Goal: Task Accomplishment & Management: Use online tool/utility

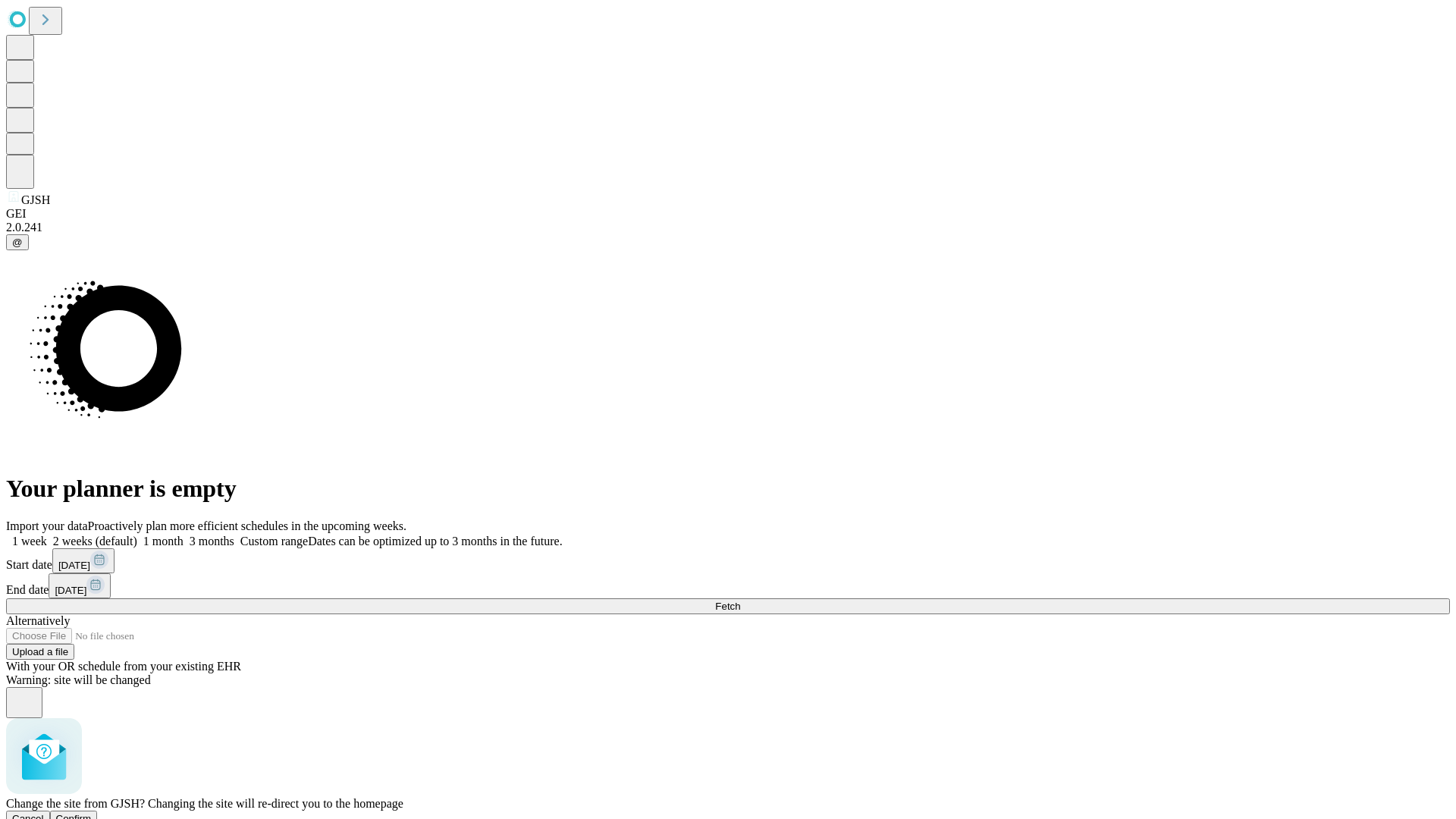
click at [92, 813] on span "Confirm" at bounding box center [73, 818] width 36 height 11
click at [183, 534] on label "1 month" at bounding box center [160, 540] width 47 height 13
click at [740, 601] on span "Fetch" at bounding box center [728, 606] width 25 height 11
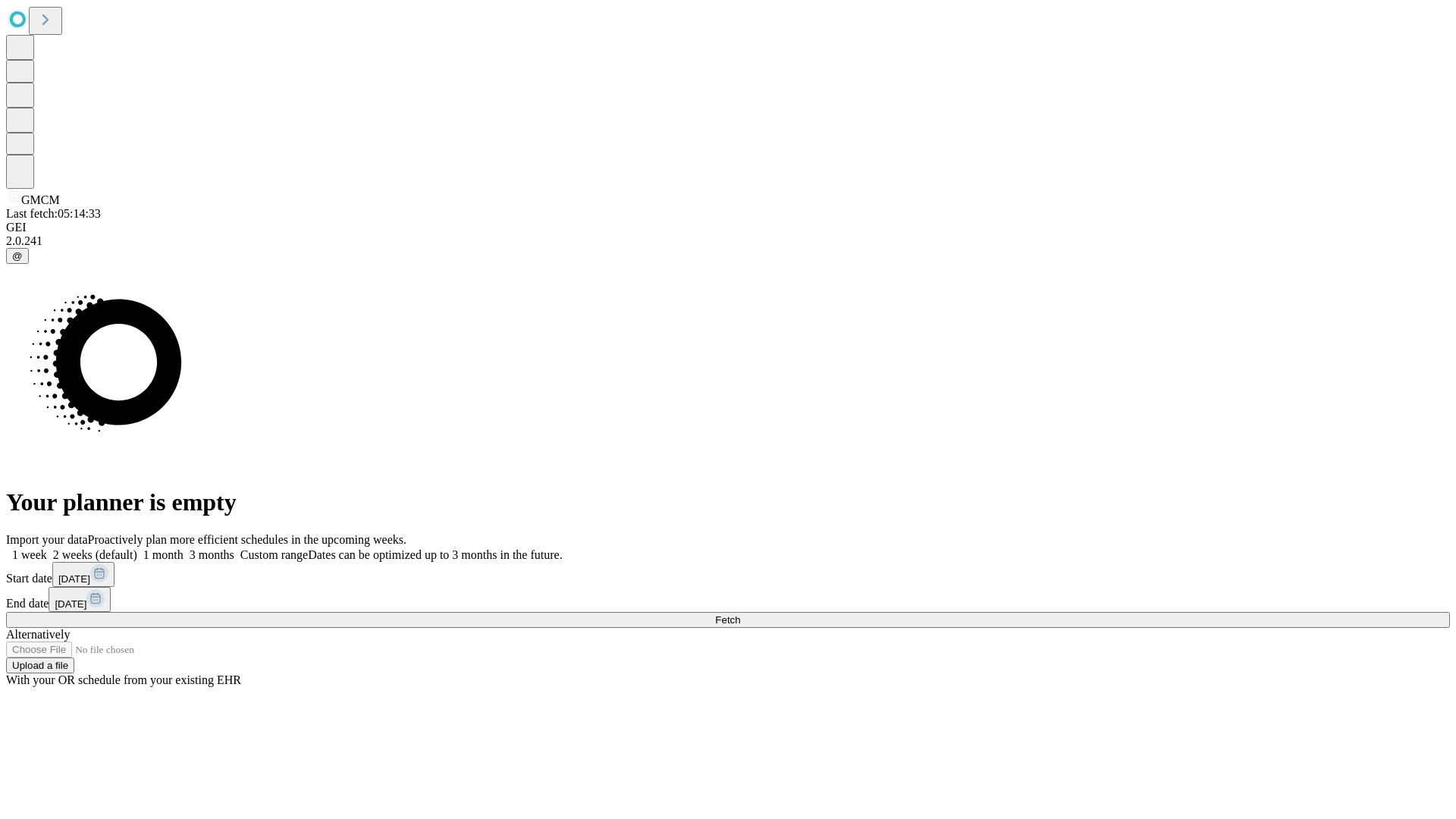
click at [183, 548] on label "1 month" at bounding box center [160, 554] width 47 height 13
click at [740, 614] on span "Fetch" at bounding box center [728, 620] width 25 height 11
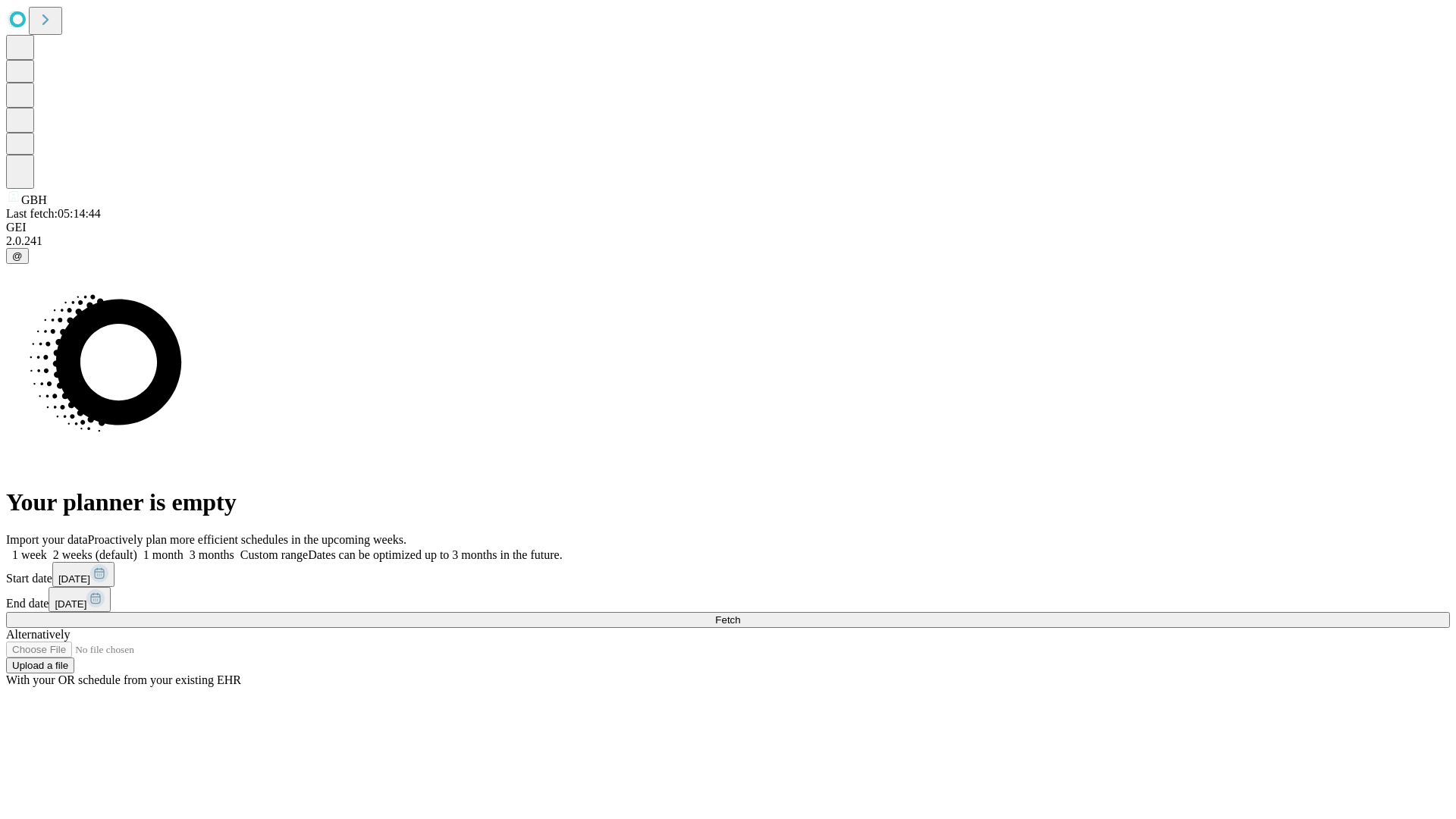
click at [740, 614] on span "Fetch" at bounding box center [728, 620] width 25 height 11
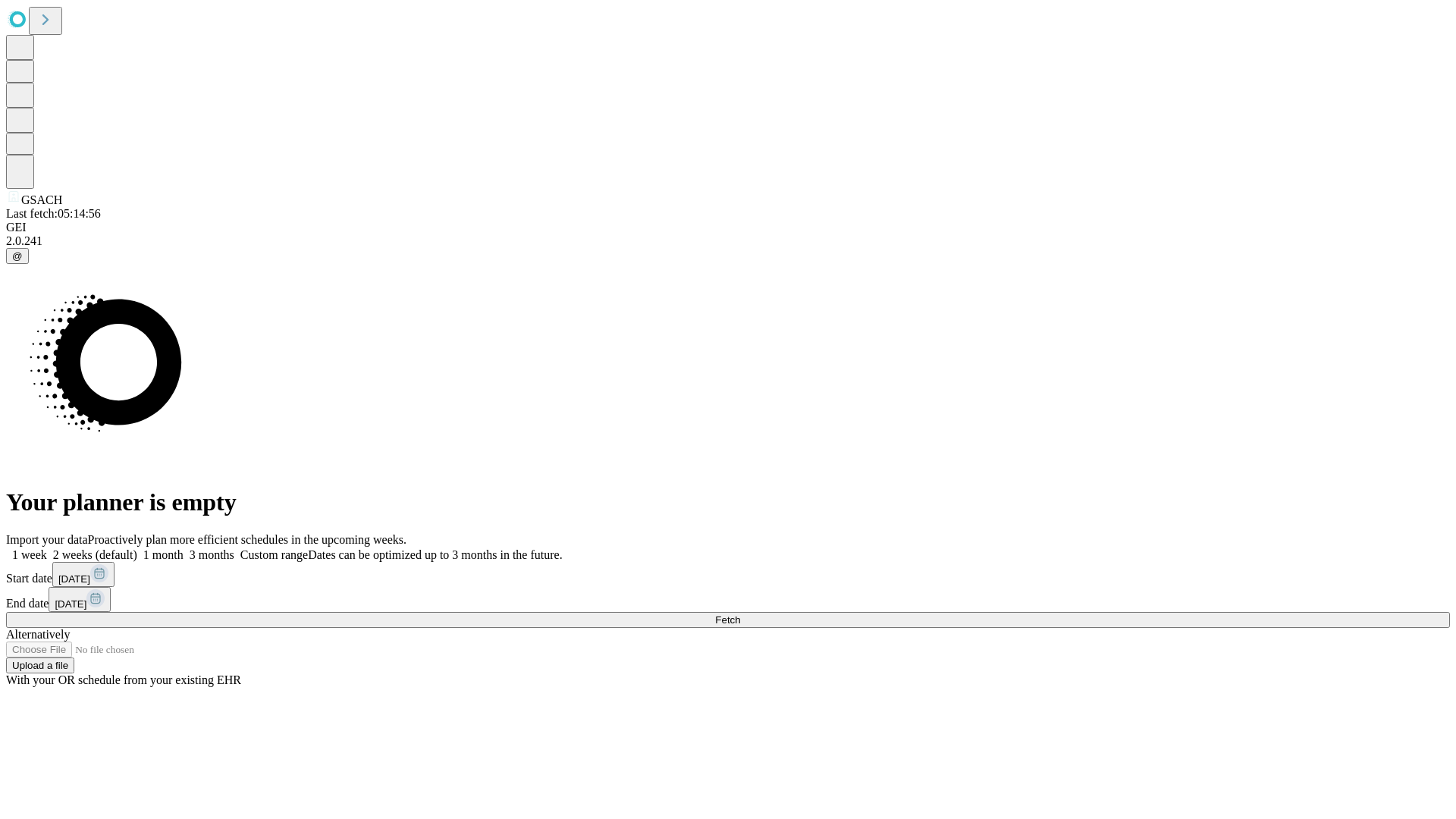
click at [740, 614] on span "Fetch" at bounding box center [728, 620] width 25 height 11
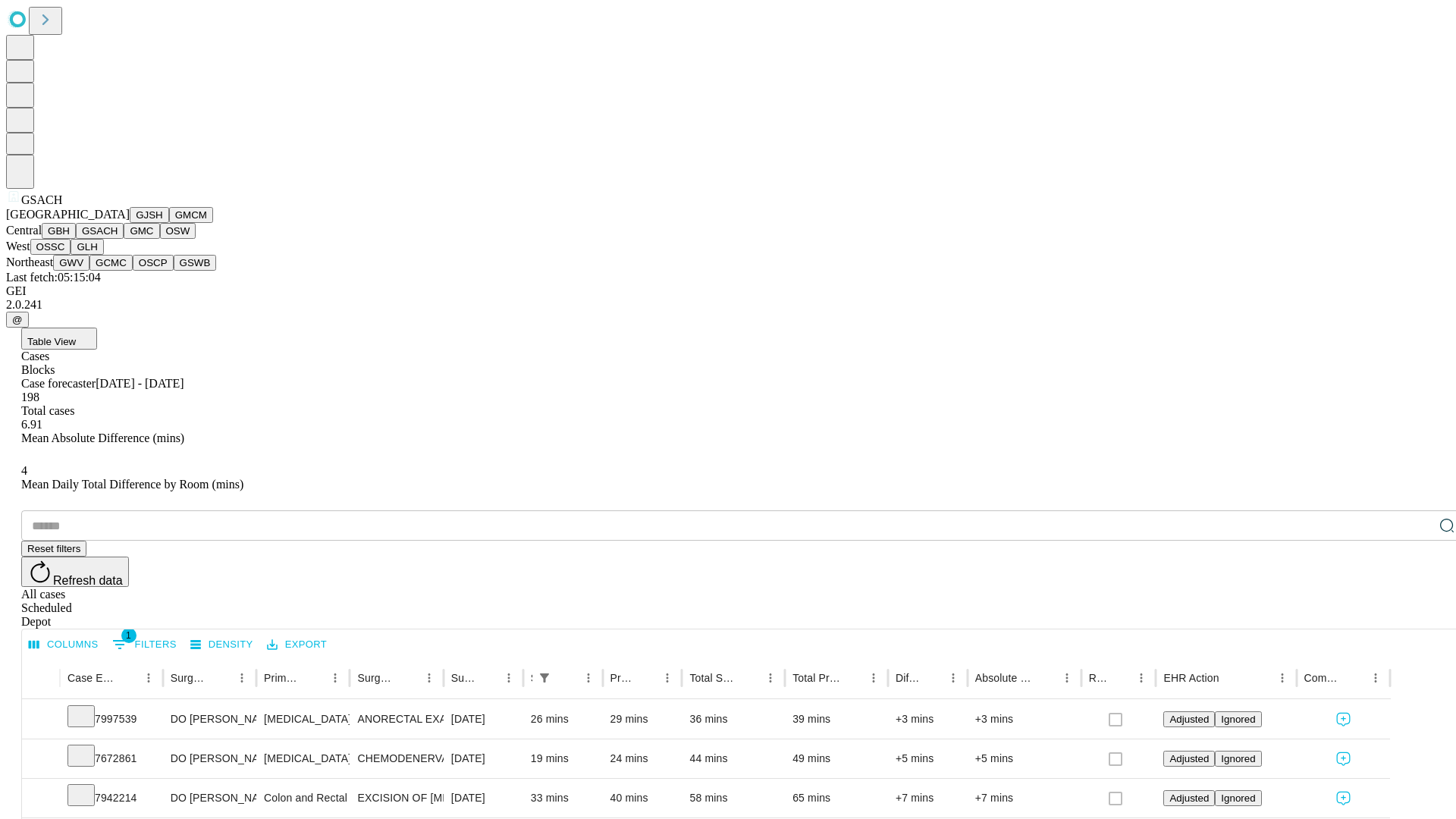
click at [124, 239] on button "GMC" at bounding box center [141, 231] width 36 height 16
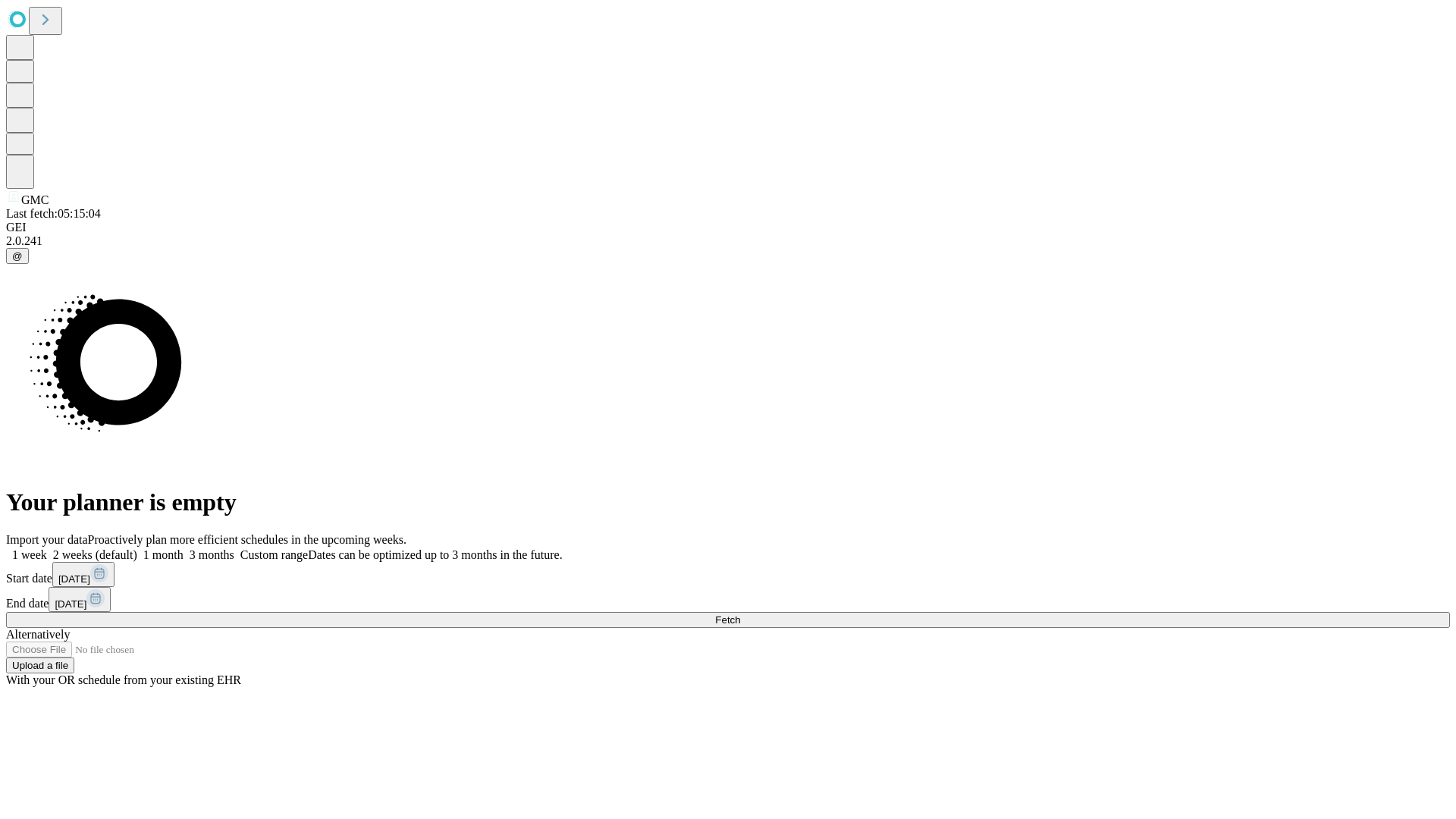
click at [183, 548] on label "1 month" at bounding box center [160, 554] width 47 height 13
click at [740, 614] on span "Fetch" at bounding box center [728, 620] width 25 height 11
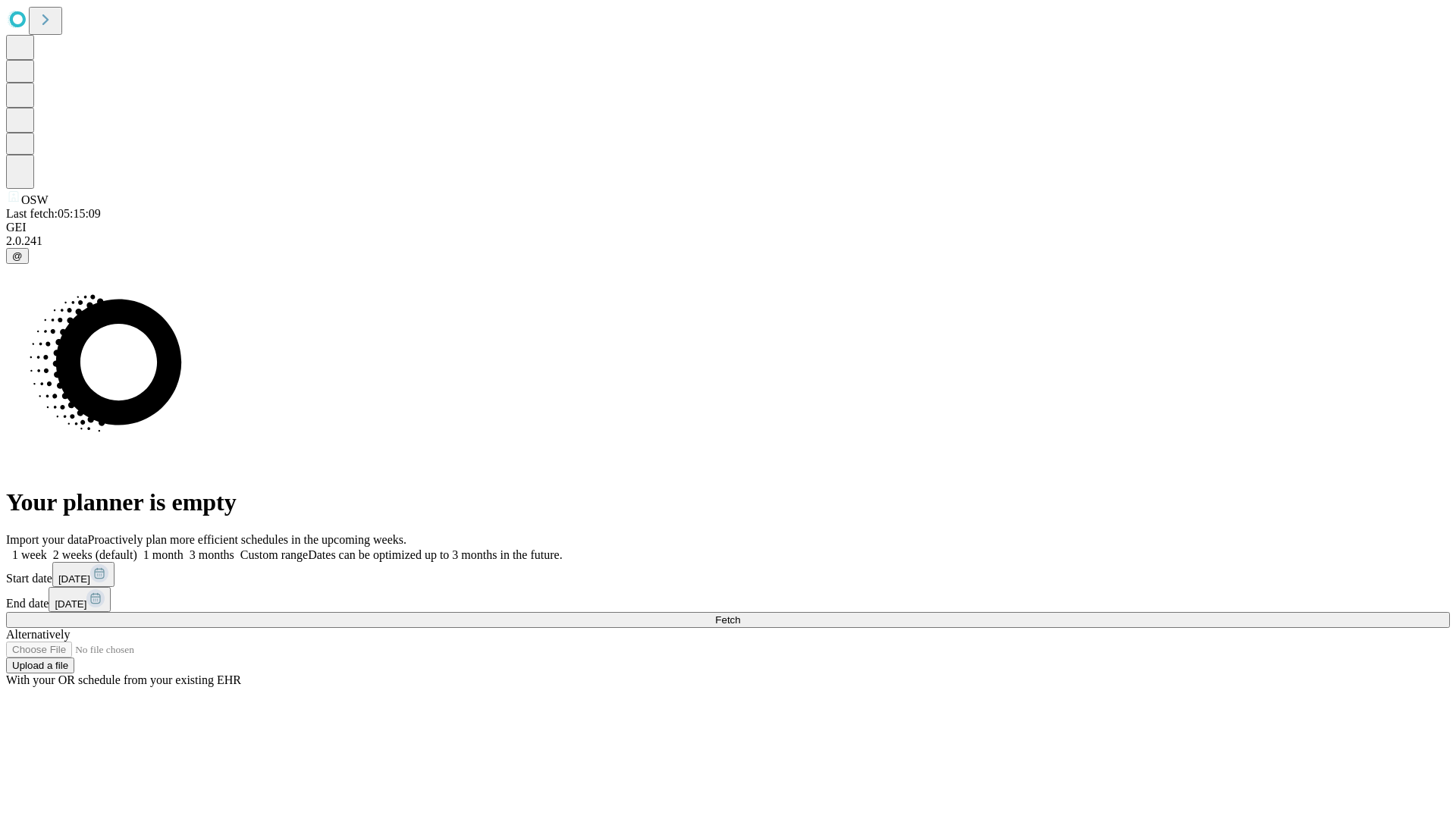
click at [183, 548] on label "1 month" at bounding box center [160, 554] width 47 height 13
click at [740, 614] on span "Fetch" at bounding box center [728, 620] width 25 height 11
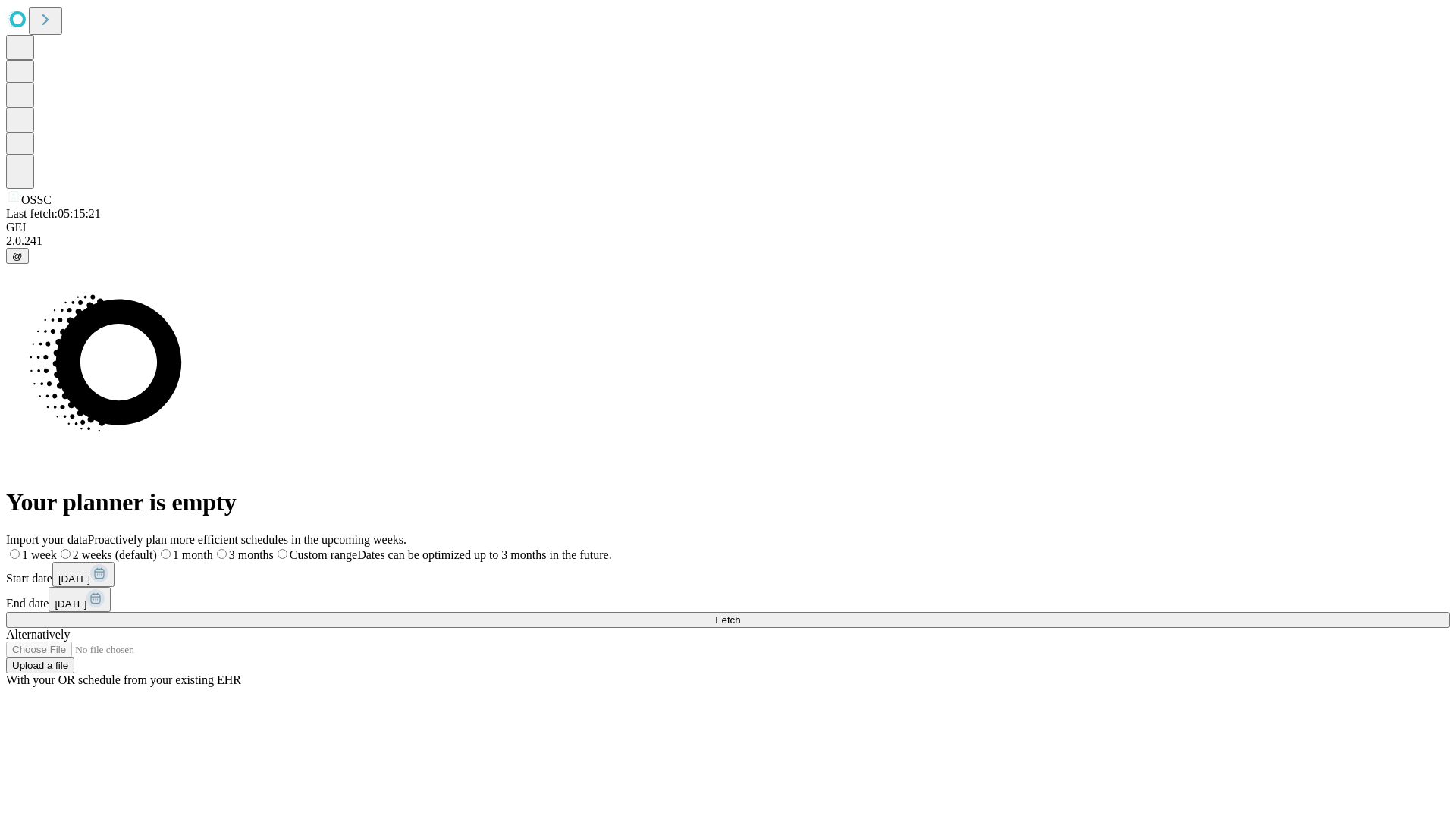
click at [213, 548] on label "1 month" at bounding box center [185, 554] width 56 height 13
click at [740, 614] on span "Fetch" at bounding box center [728, 620] width 25 height 11
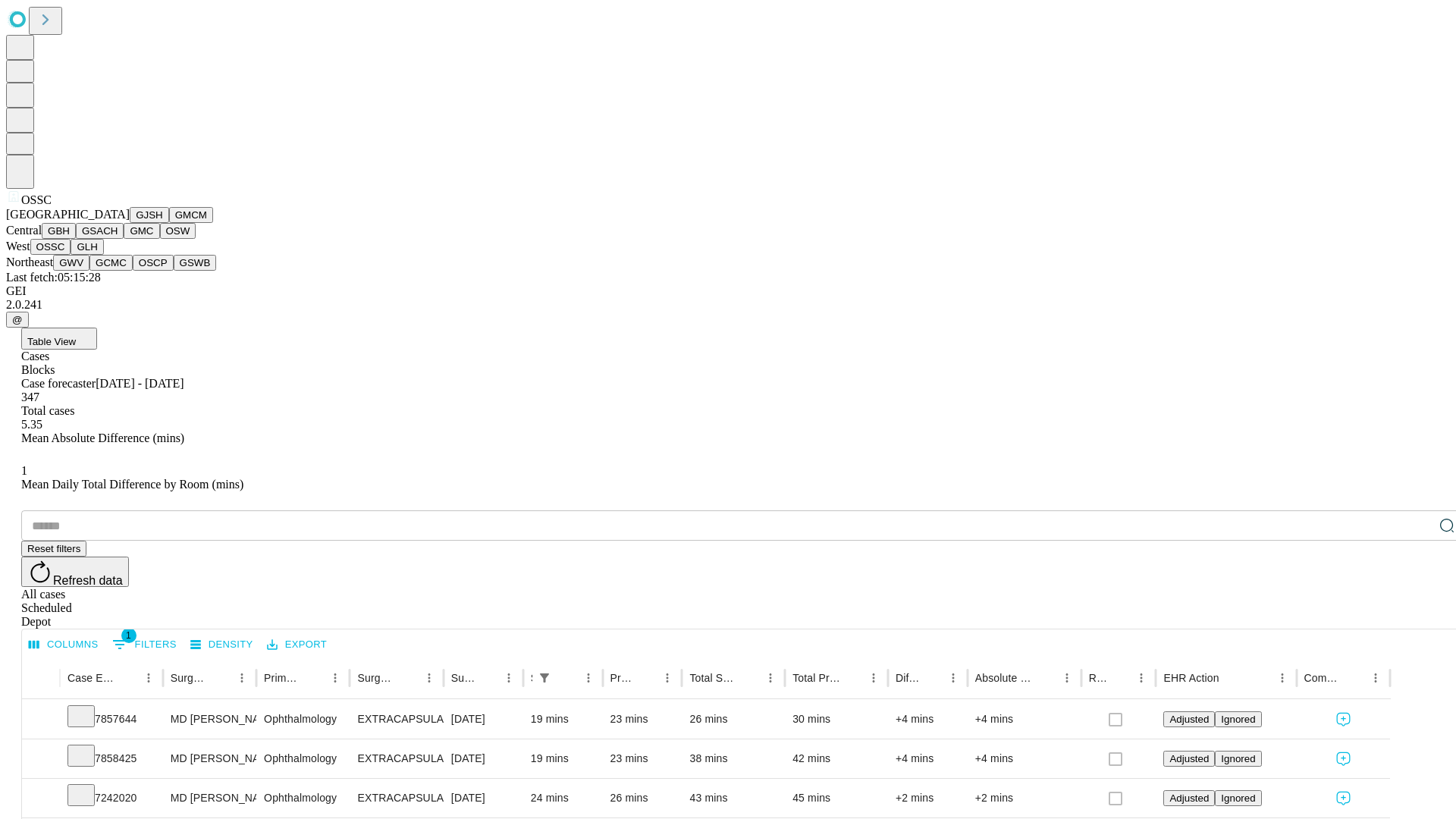
click at [103, 255] on button "GLH" at bounding box center [86, 247] width 33 height 16
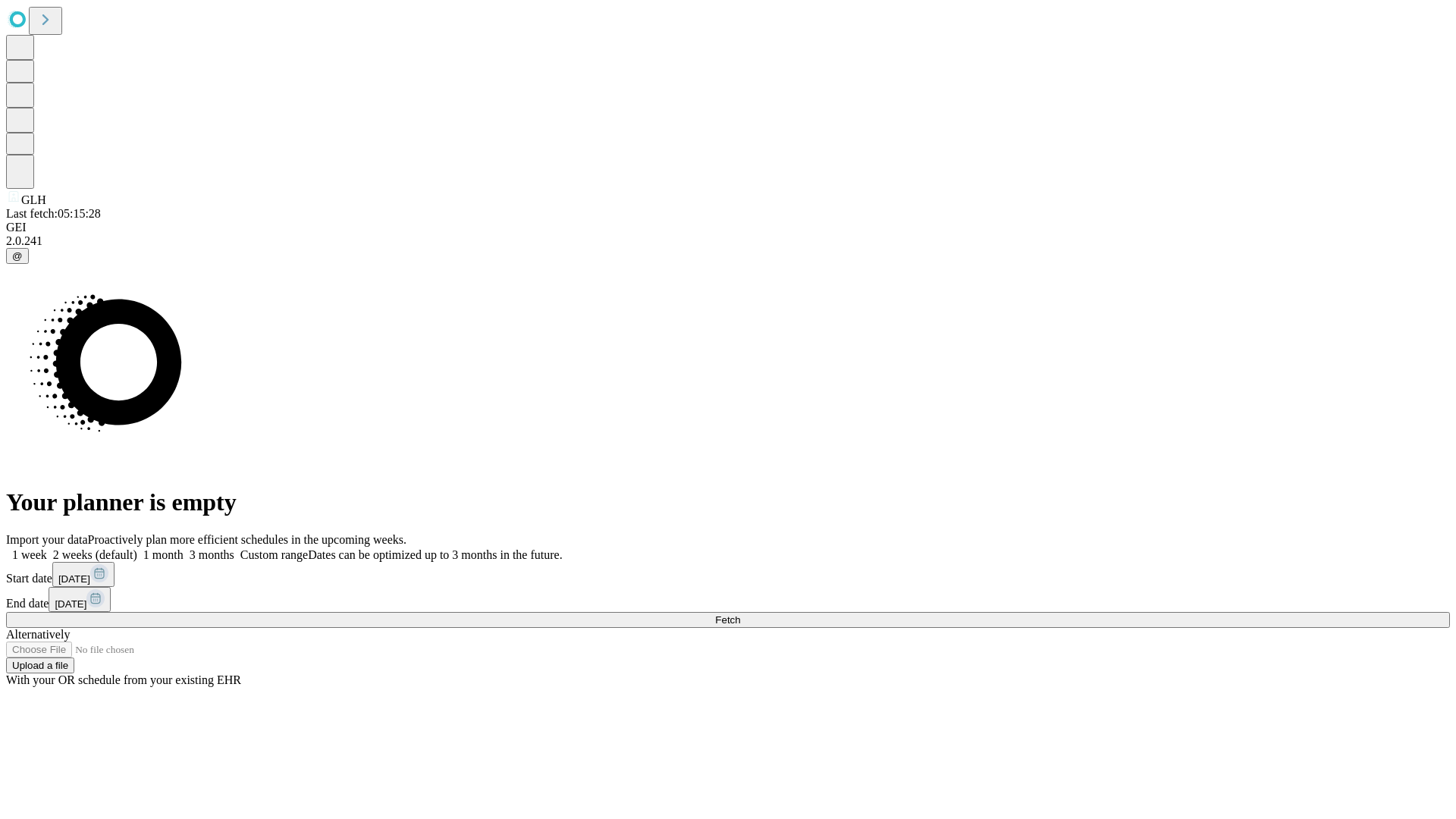
click at [183, 548] on label "1 month" at bounding box center [160, 554] width 47 height 13
click at [740, 614] on span "Fetch" at bounding box center [728, 620] width 25 height 11
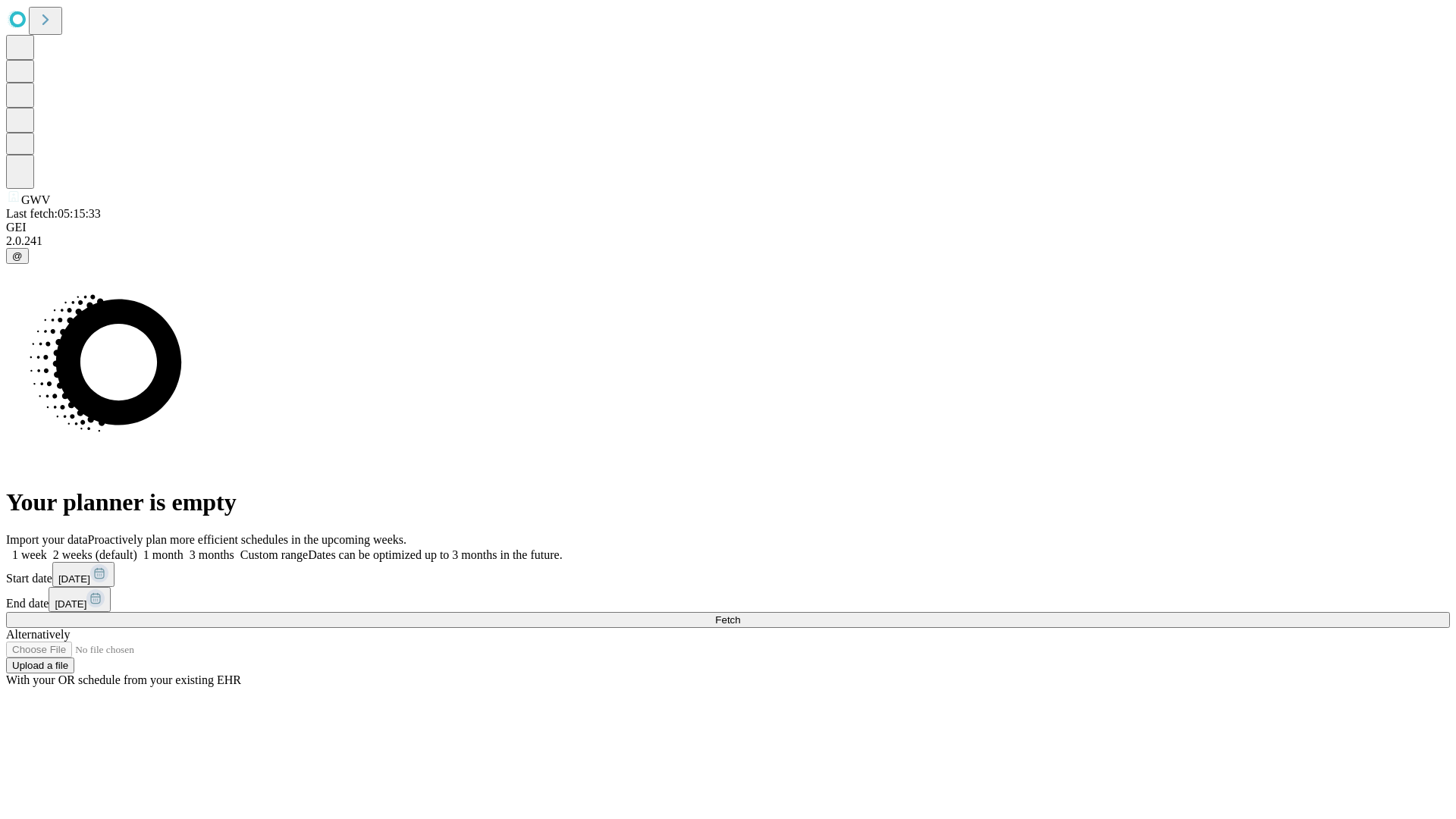
click at [183, 548] on label "1 month" at bounding box center [160, 554] width 47 height 13
click at [740, 614] on span "Fetch" at bounding box center [728, 620] width 25 height 11
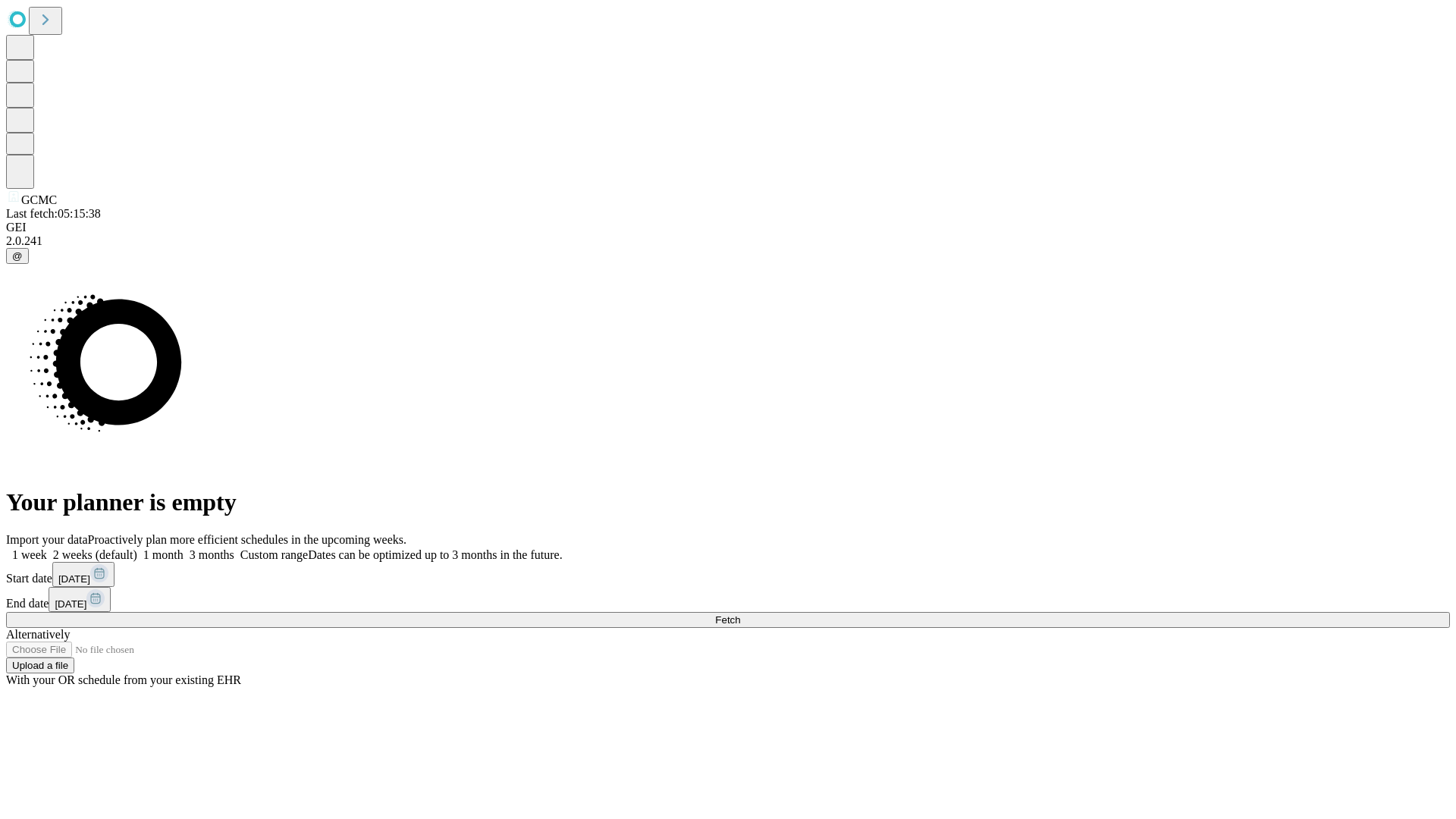
click at [740, 614] on span "Fetch" at bounding box center [728, 620] width 25 height 11
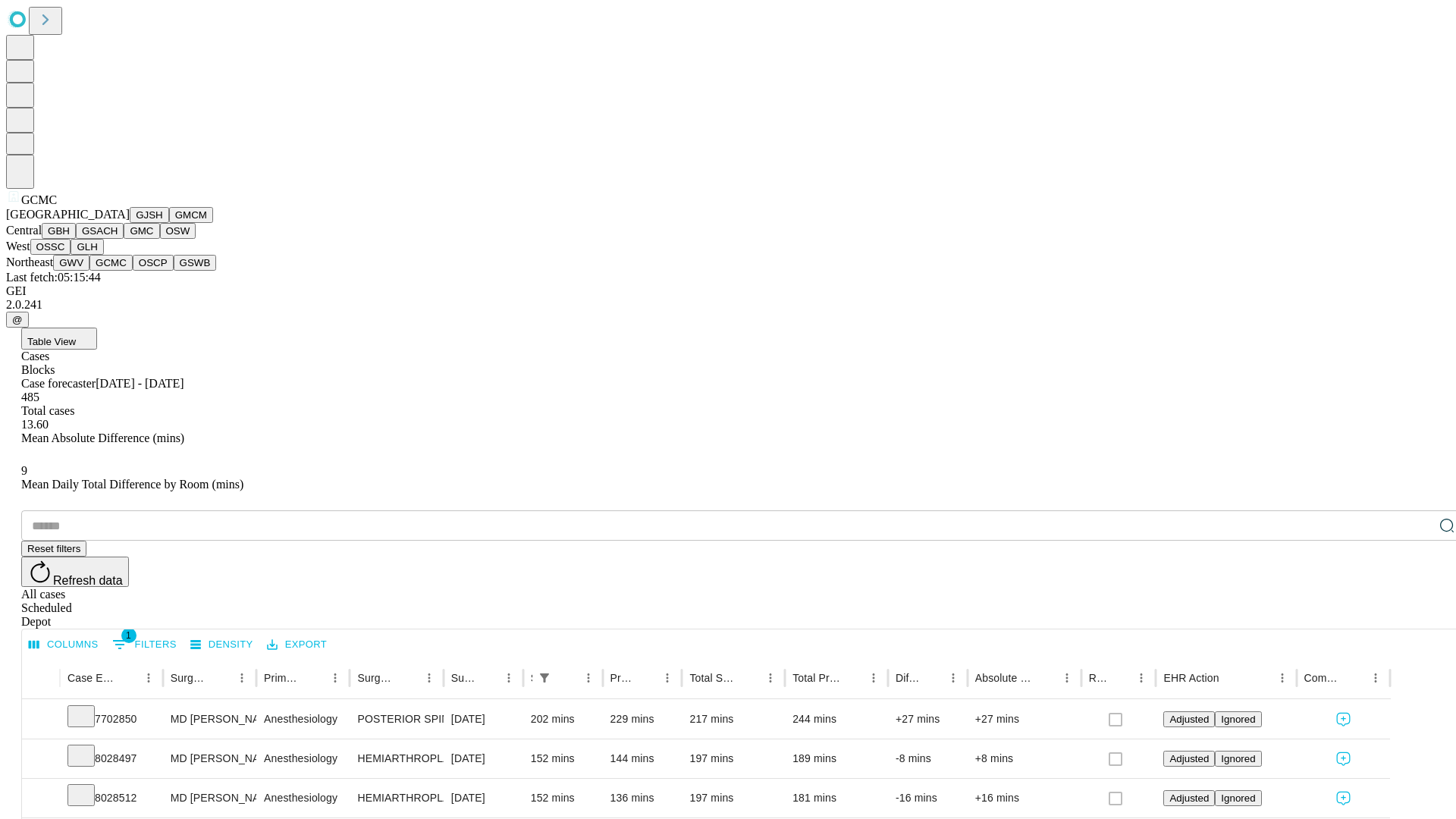
click at [133, 271] on button "OSCP" at bounding box center [153, 263] width 41 height 16
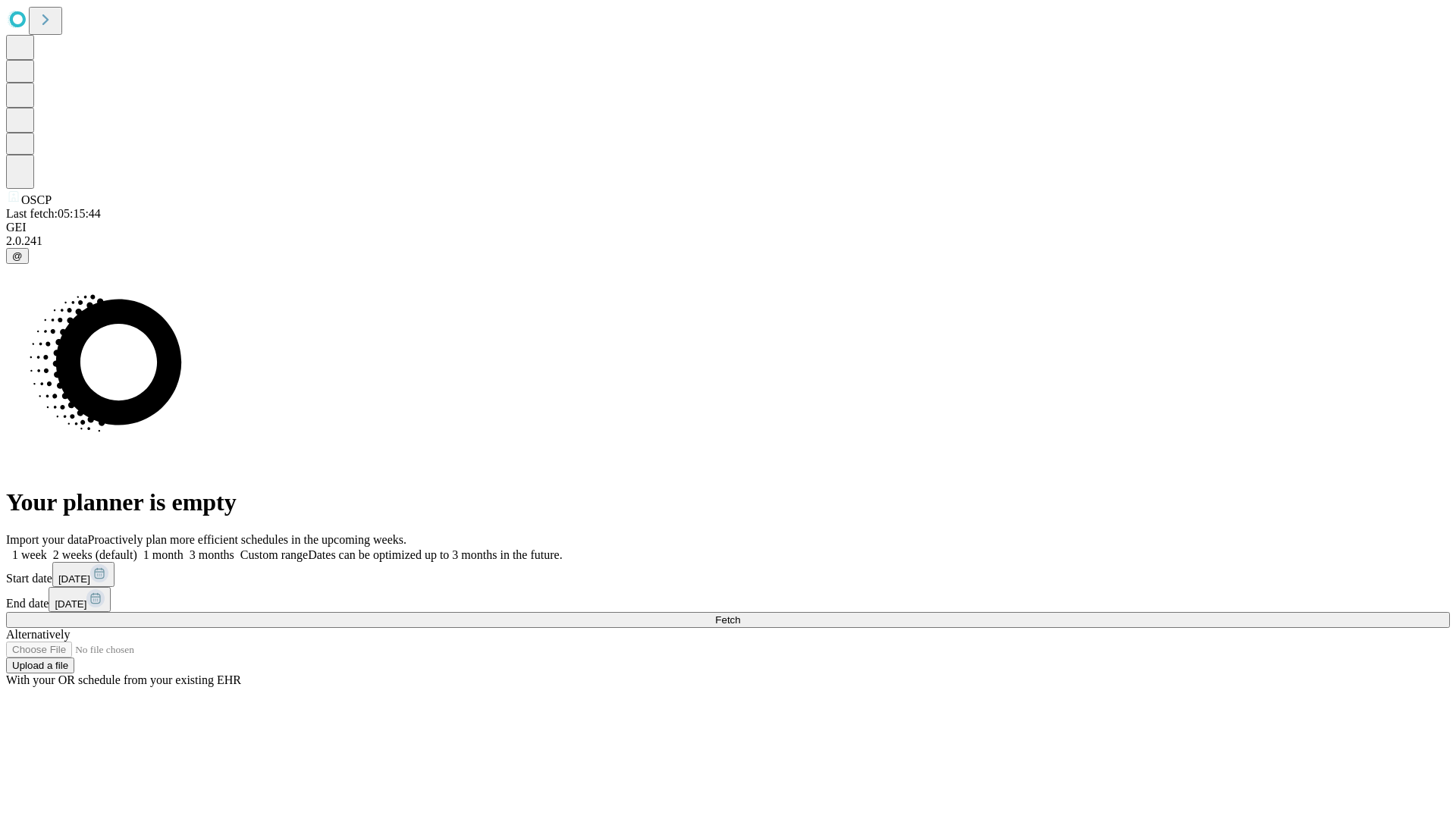
click at [183, 548] on label "1 month" at bounding box center [160, 554] width 47 height 13
click at [740, 614] on span "Fetch" at bounding box center [728, 620] width 25 height 11
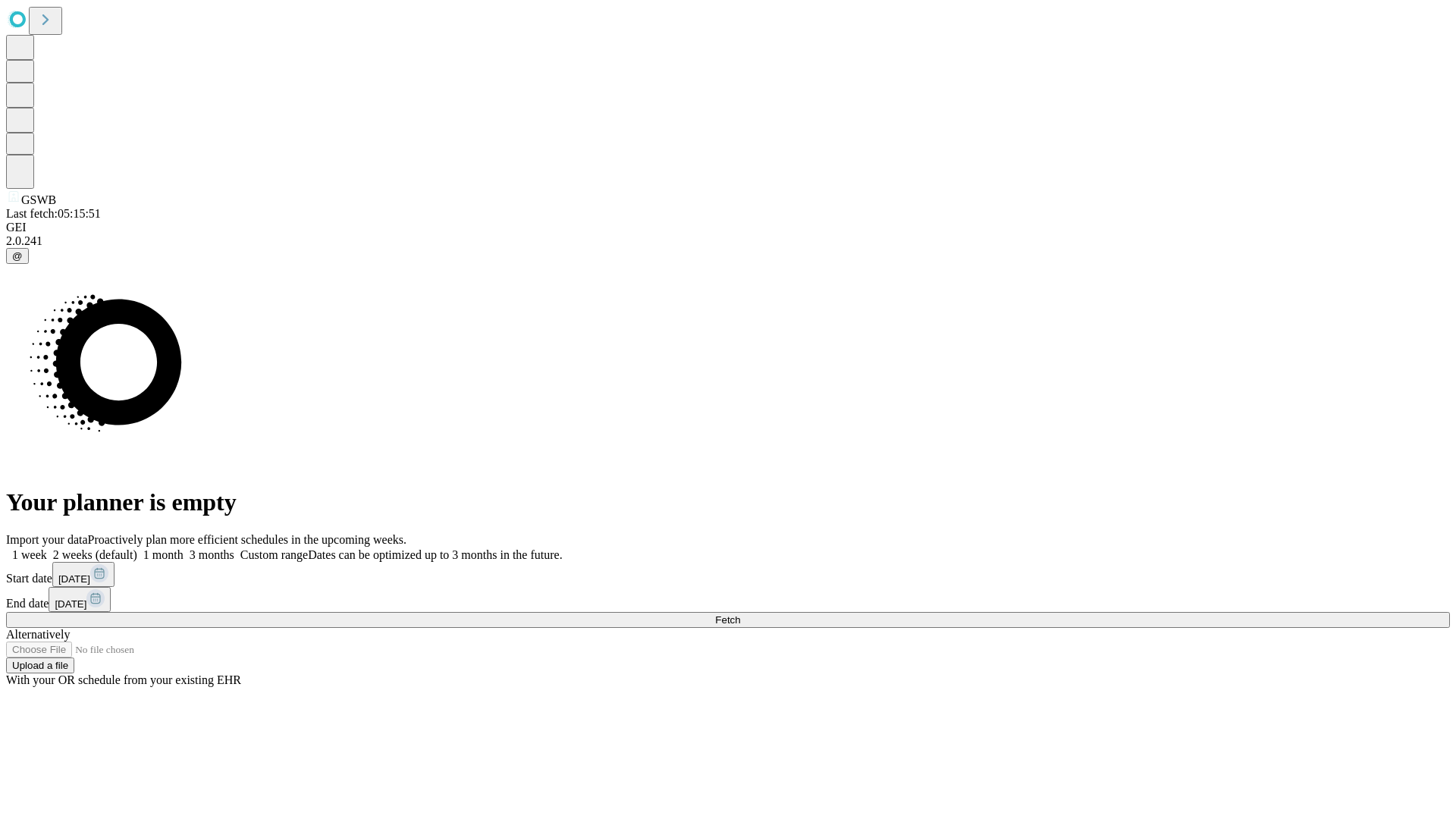
click at [183, 548] on label "1 month" at bounding box center [160, 554] width 47 height 13
click at [740, 614] on span "Fetch" at bounding box center [728, 620] width 25 height 11
